Goal: Task Accomplishment & Management: Manage account settings

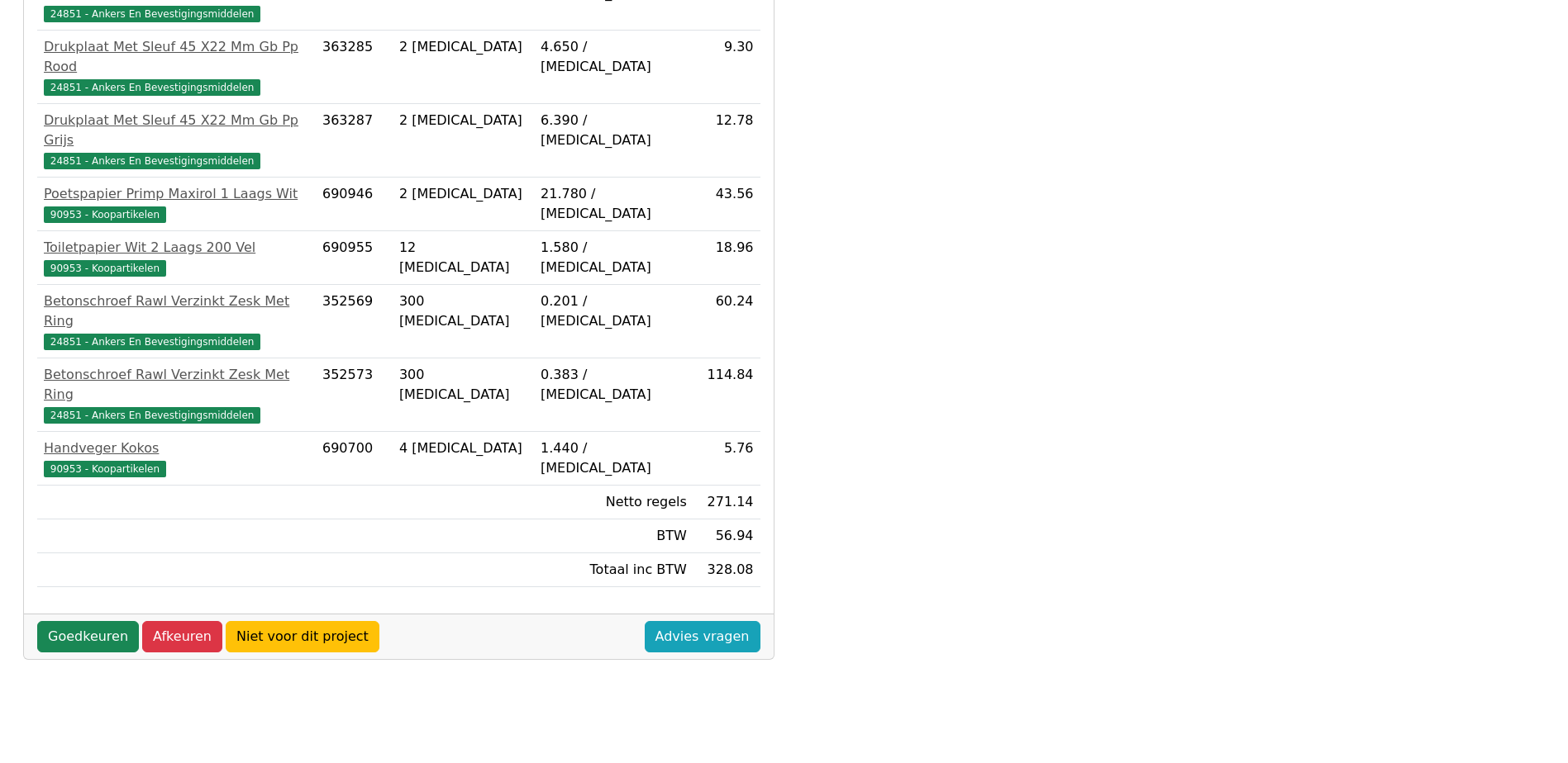
scroll to position [555, 0]
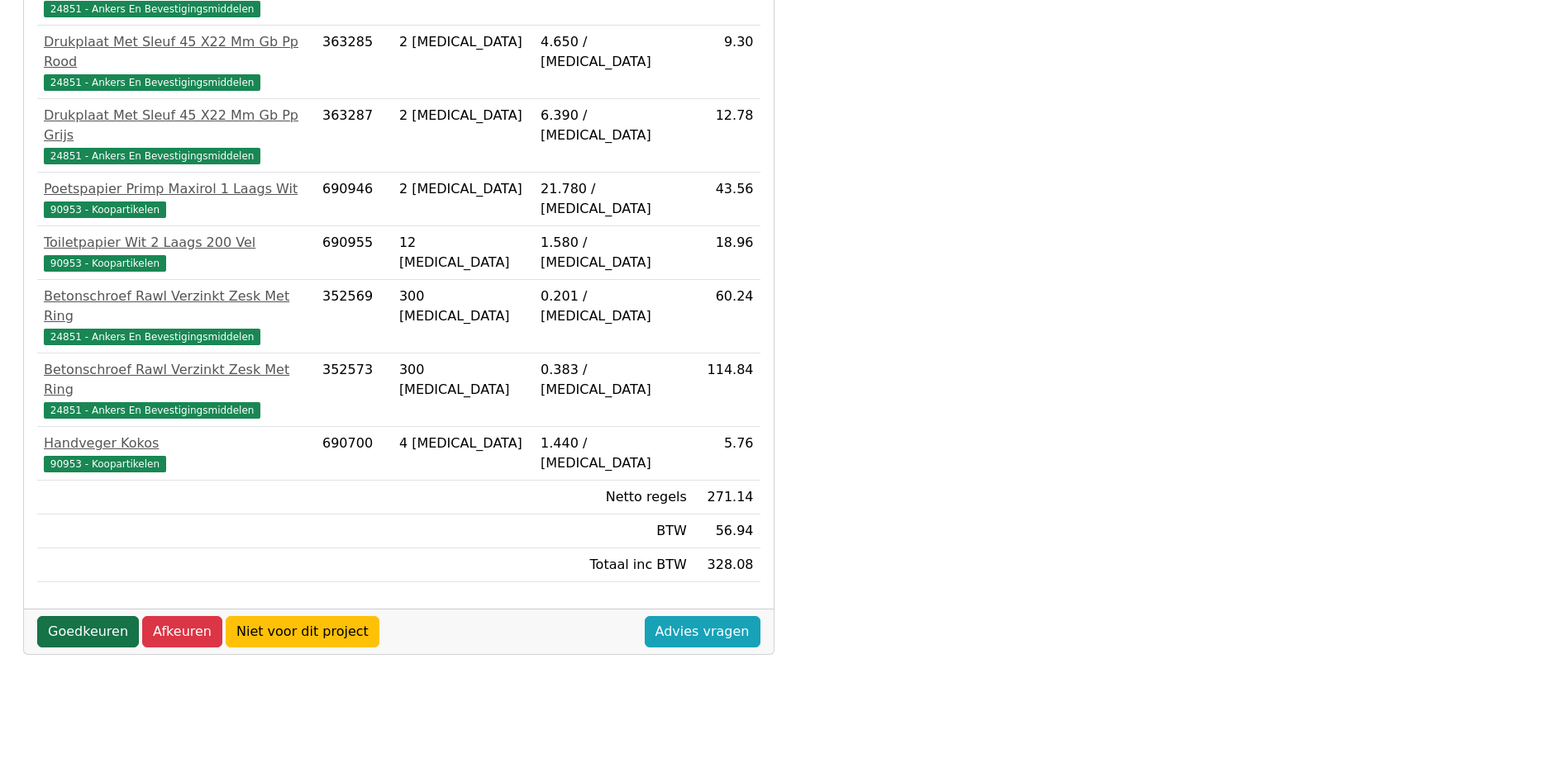
click at [118, 616] on link "Goedkeuren" at bounding box center [88, 632] width 102 height 32
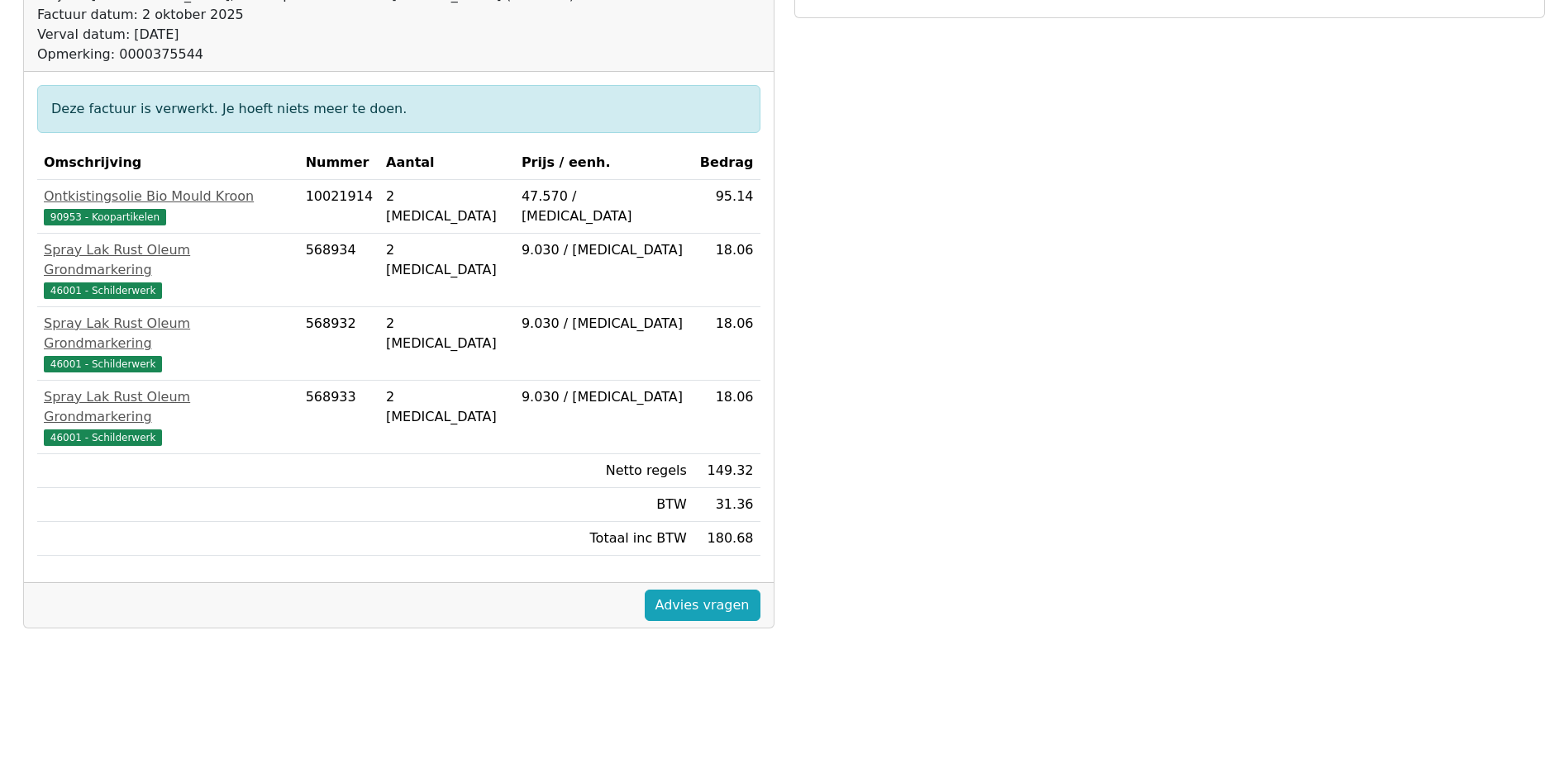
scroll to position [331, 0]
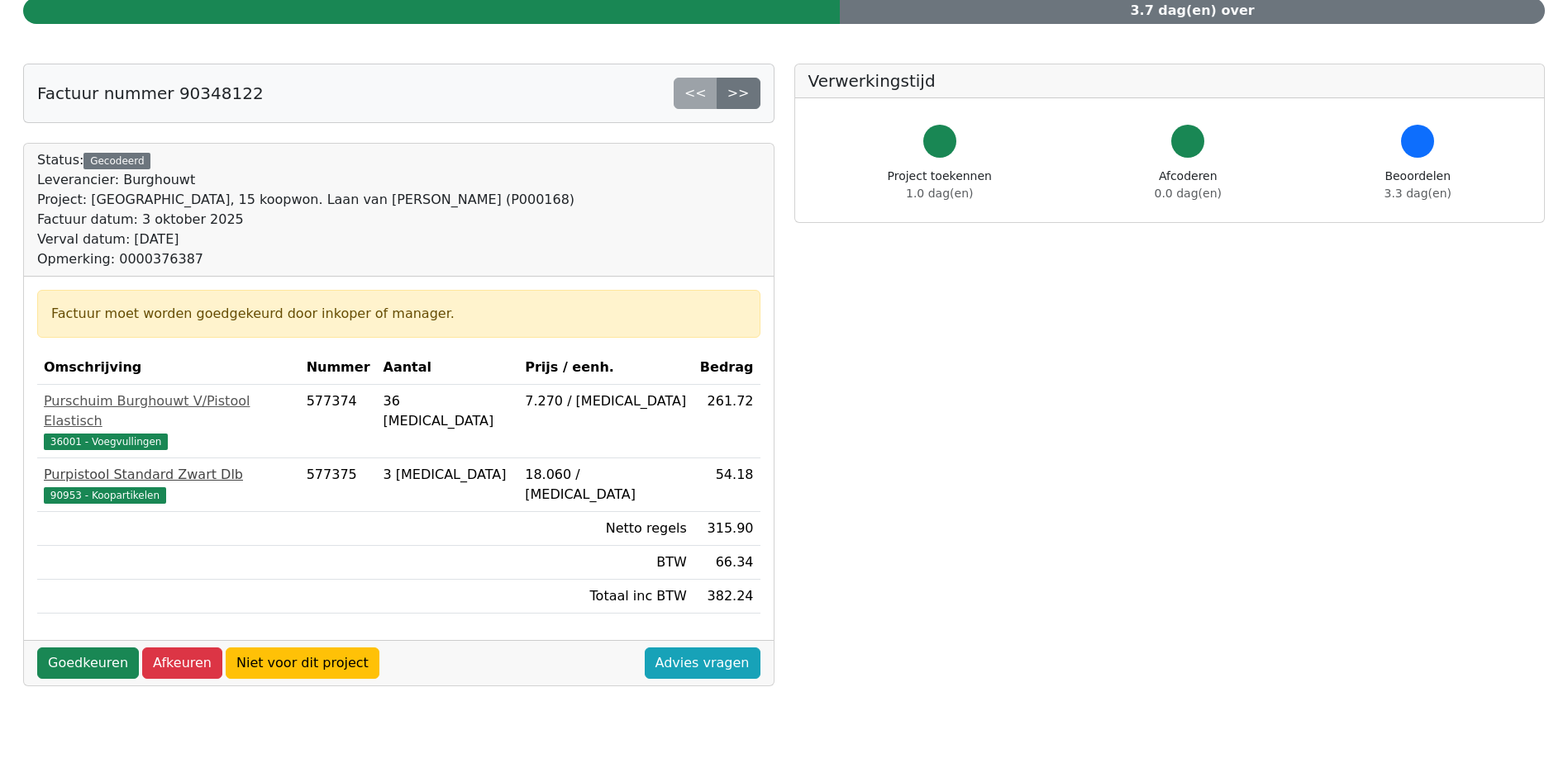
scroll to position [165, 0]
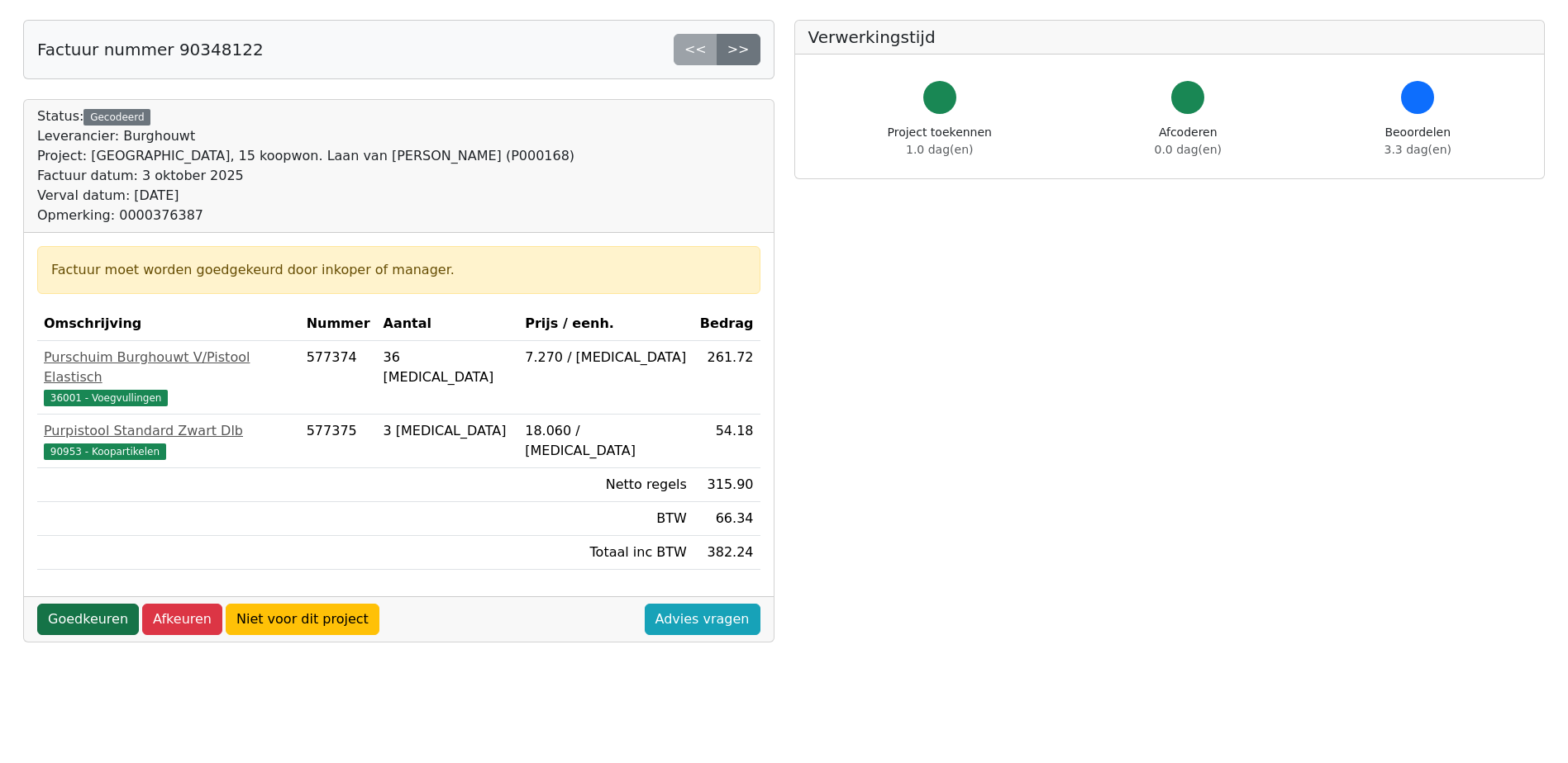
click at [100, 604] on link "Goedkeuren" at bounding box center [88, 620] width 102 height 32
